Goal: Transaction & Acquisition: Download file/media

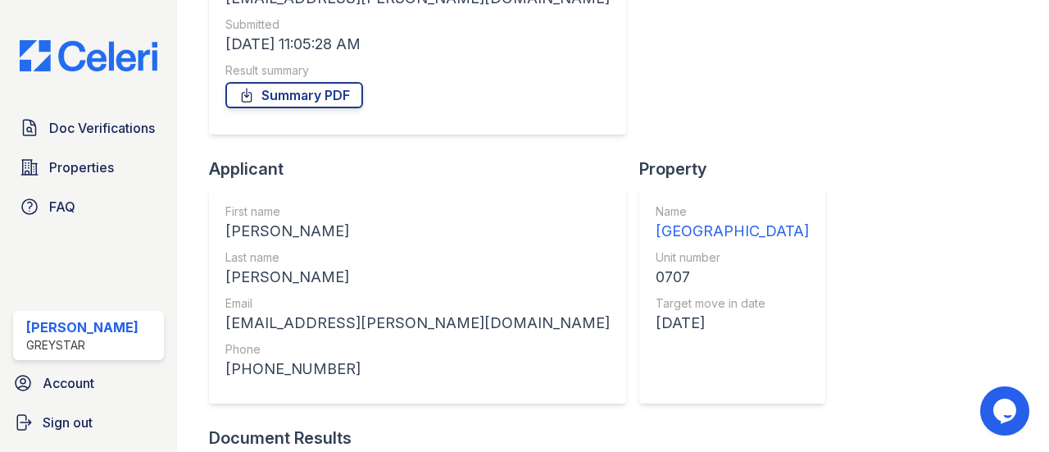
scroll to position [278, 0]
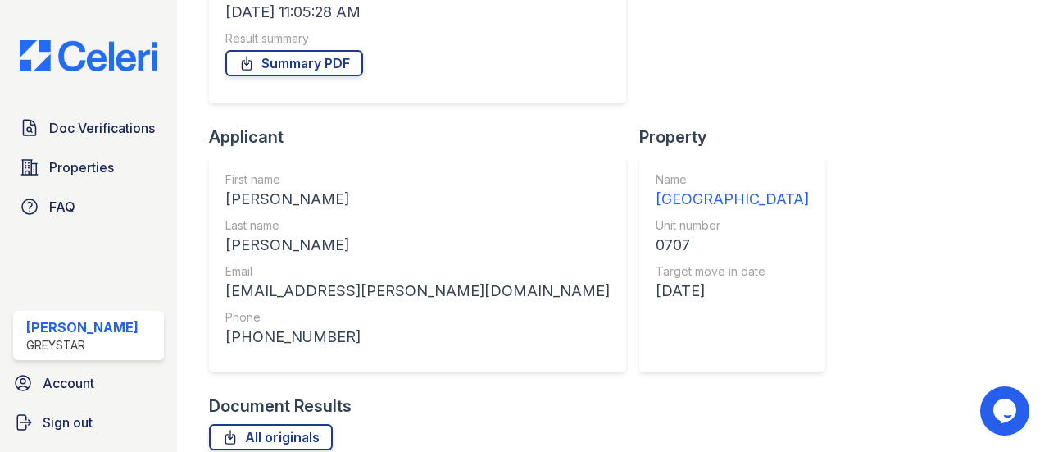
drag, startPoint x: 919, startPoint y: 234, endPoint x: 1024, endPoint y: 259, distance: 108.7
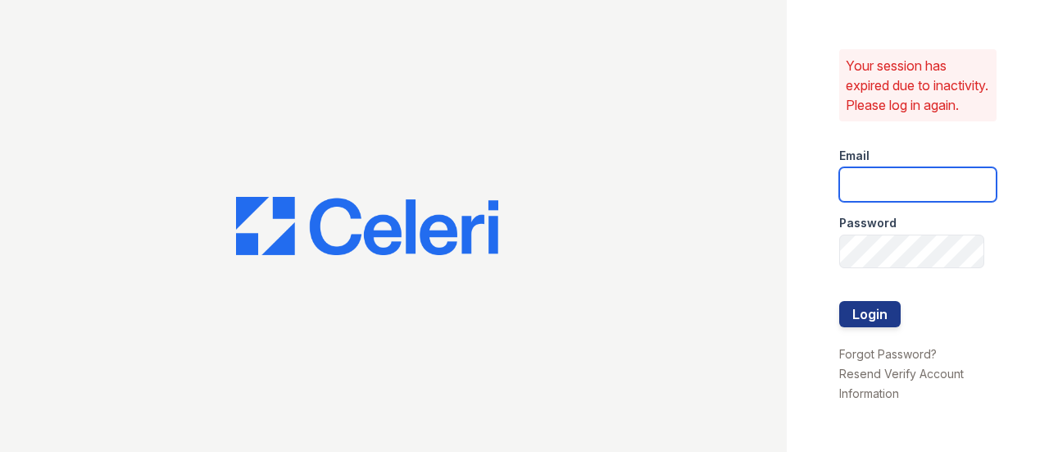
click at [877, 193] on input "email" at bounding box center [917, 184] width 157 height 34
type input "stephany.fernandez@greystar.com"
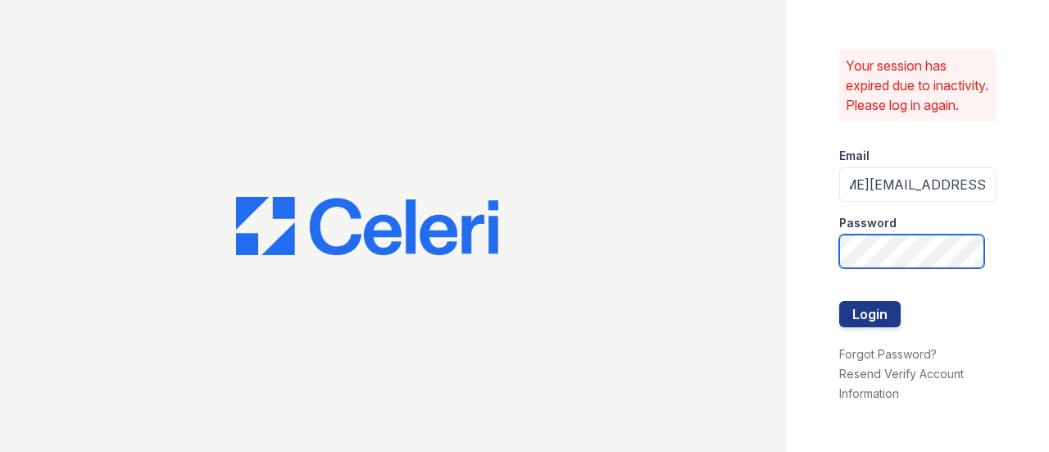
scroll to position [0, 0]
click at [839, 301] on button "Login" at bounding box center [869, 314] width 61 height 26
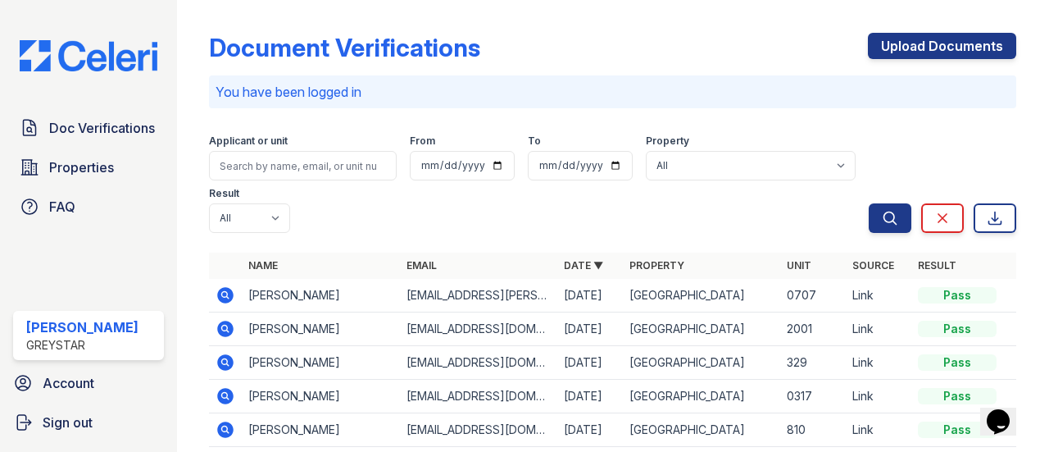
click at [232, 294] on icon at bounding box center [226, 295] width 16 height 16
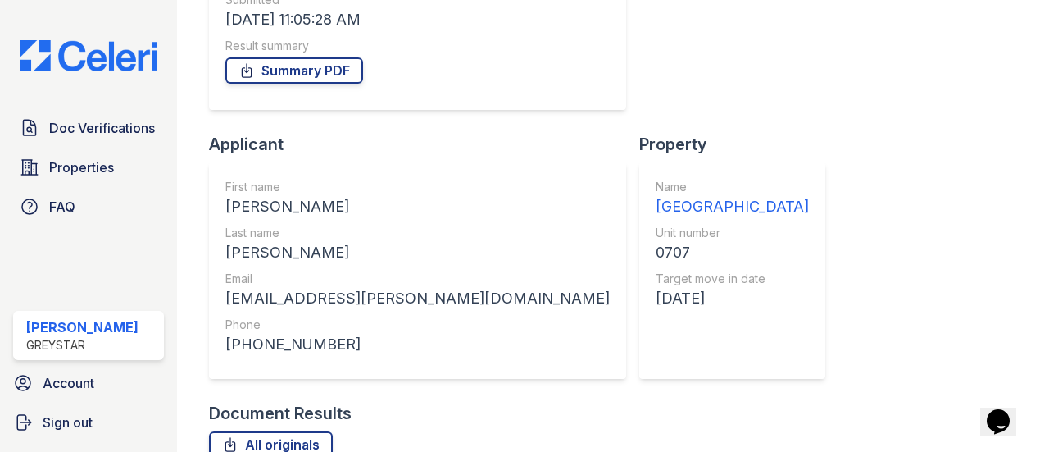
scroll to position [278, 0]
